Goal: Information Seeking & Learning: Learn about a topic

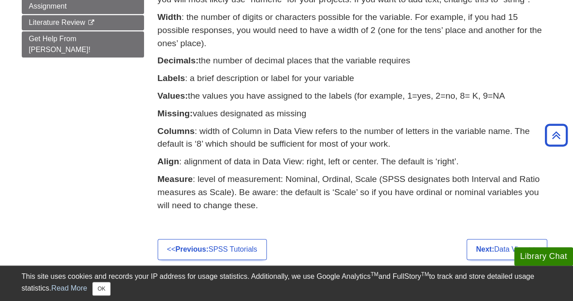
scroll to position [388, 0]
click at [358, 162] on p "Align : alignment of data in Data View: right, left or center. The default is ‘…" at bounding box center [355, 161] width 394 height 13
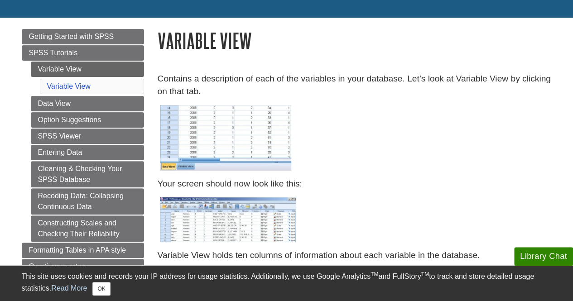
scroll to position [86, 0]
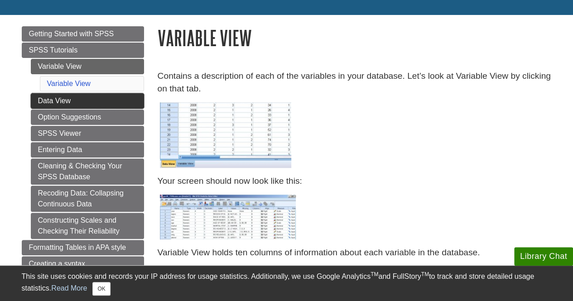
click at [110, 99] on link "Data View" at bounding box center [87, 100] width 113 height 15
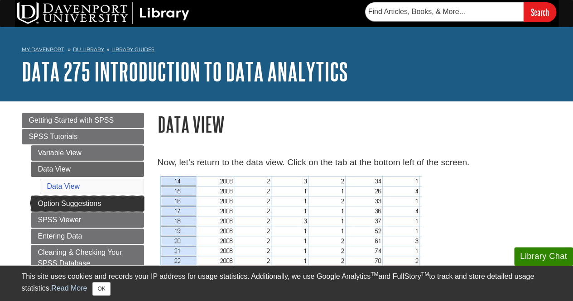
click at [88, 199] on link "Option Suggestions" at bounding box center [87, 203] width 113 height 15
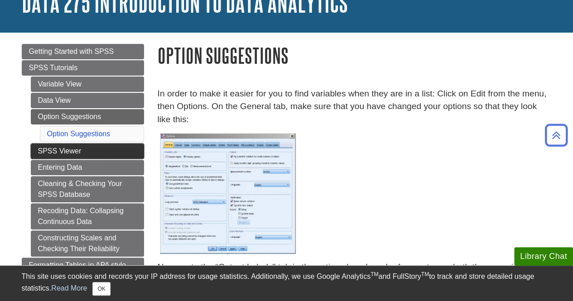
scroll to position [67, 0]
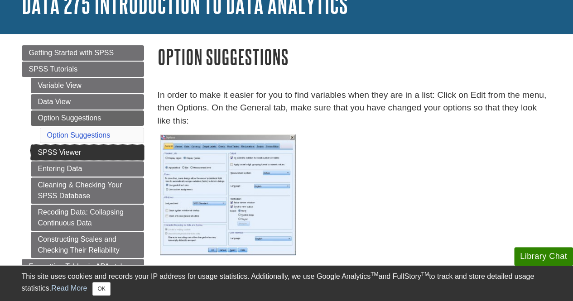
click at [118, 154] on link "SPSS Viewer" at bounding box center [87, 152] width 113 height 15
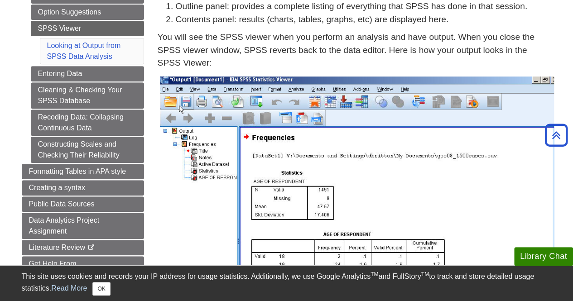
scroll to position [173, 0]
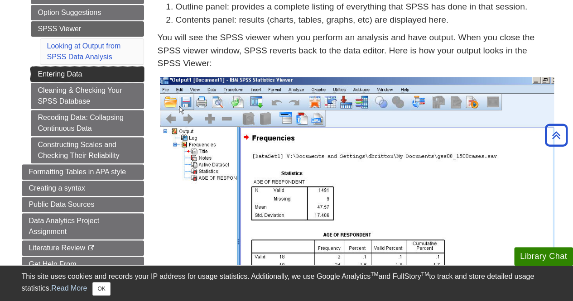
click at [127, 67] on link "Entering Data" at bounding box center [87, 74] width 113 height 15
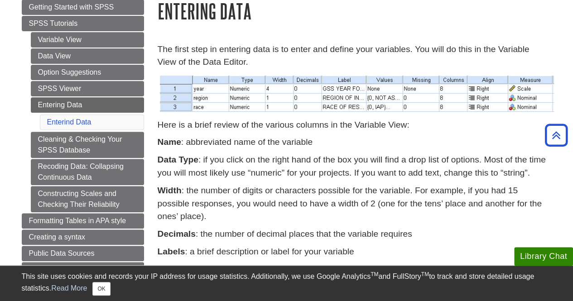
scroll to position [110, 0]
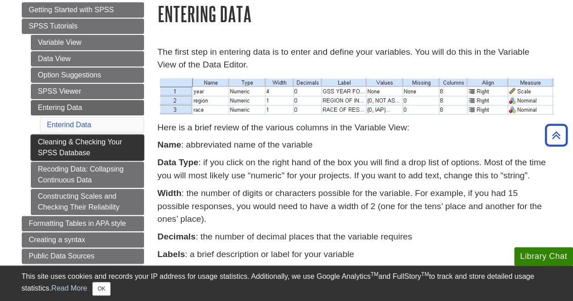
click at [106, 146] on link "Cleaning & Checking Your SPSS Database" at bounding box center [87, 147] width 113 height 26
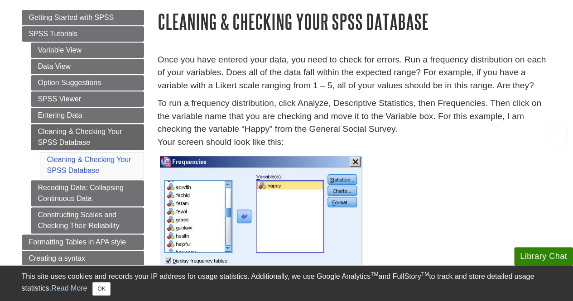
scroll to position [106, 0]
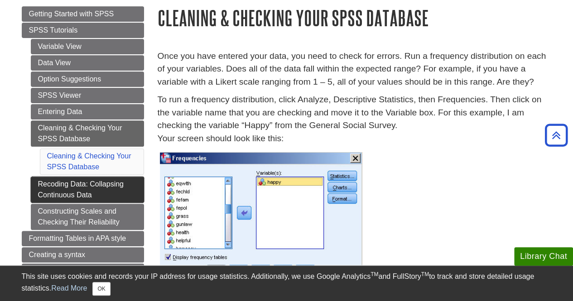
click at [93, 191] on link "Recoding Data: Collapsing Continuous Data" at bounding box center [87, 190] width 113 height 26
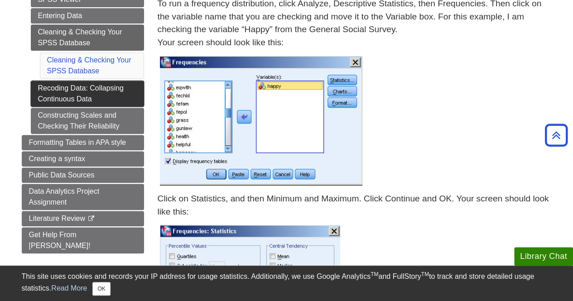
scroll to position [0, 0]
